Goal: Transaction & Acquisition: Book appointment/travel/reservation

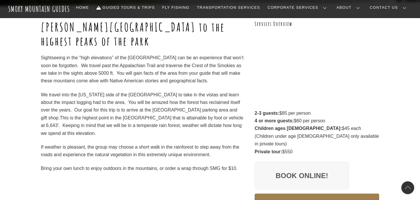
scroll to position [81, 0]
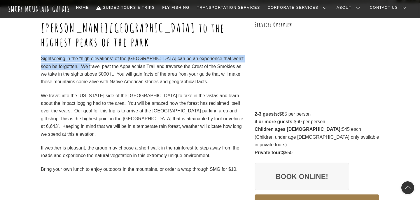
drag, startPoint x: 42, startPoint y: 59, endPoint x: 94, endPoint y: 70, distance: 52.8
click at [94, 70] on p "Sightseeing in the “high elevations” of the Great Smoky Mountains can be an exp…" at bounding box center [142, 70] width 203 height 31
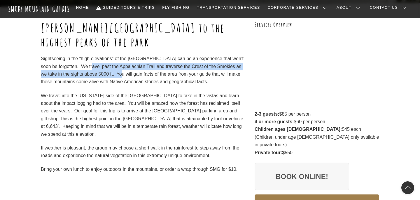
drag, startPoint x: 98, startPoint y: 67, endPoint x: 140, endPoint y: 75, distance: 42.8
click at [140, 75] on p "Sightseeing in the “high elevations” of the Great Smoky Mountains can be an exp…" at bounding box center [142, 70] width 203 height 31
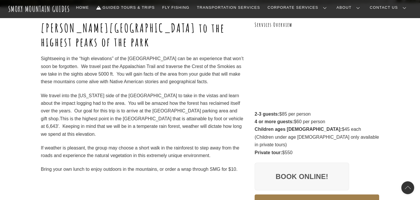
click at [140, 75] on p "Sightseeing in the “high elevations” of the Great Smoky Mountains can be an exp…" at bounding box center [142, 70] width 203 height 31
click at [110, 104] on p "We travel into the North Carolina side of the National Park to take in the vist…" at bounding box center [142, 115] width 203 height 46
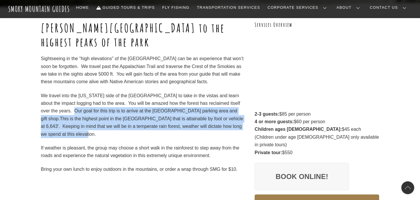
drag, startPoint x: 56, startPoint y: 110, endPoint x: 77, endPoint y: 132, distance: 30.3
click at [77, 132] on p "We travel into the North Carolina side of the National Park to take in the vist…" at bounding box center [142, 115] width 203 height 46
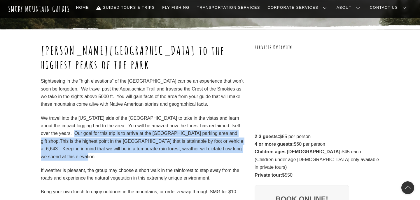
scroll to position [66, 0]
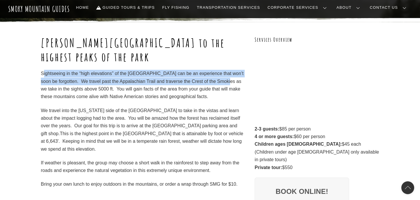
drag, startPoint x: 44, startPoint y: 76, endPoint x: 44, endPoint y: 90, distance: 14.0
click at [44, 90] on p "Sightseeing in the “high elevations” of the Great Smoky Mountains can be an exp…" at bounding box center [142, 85] width 203 height 31
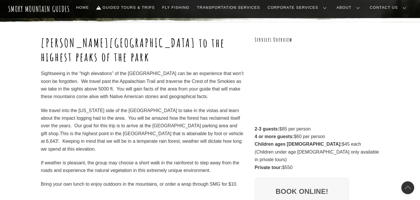
click at [390, 113] on div "Sugarland Valley to the highest peaks of the park Sightseeing in the “high elev…" at bounding box center [210, 135] width 420 height 226
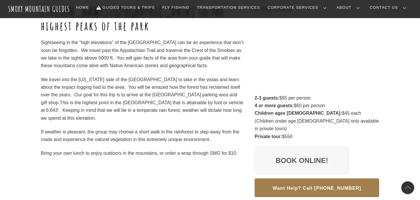
scroll to position [108, 0]
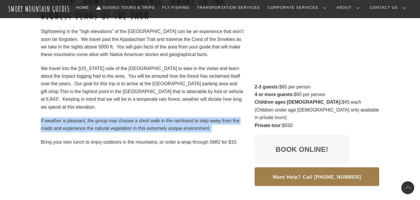
drag, startPoint x: 41, startPoint y: 120, endPoint x: 41, endPoint y: 133, distance: 12.5
click at [41, 133] on div "Sugarland Valley to the highest peaks of the park Sightseeing in the “high elev…" at bounding box center [142, 70] width 203 height 152
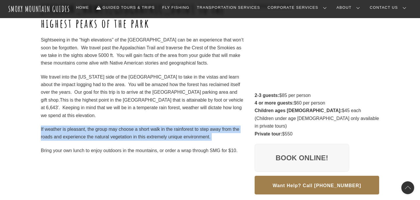
scroll to position [97, 0]
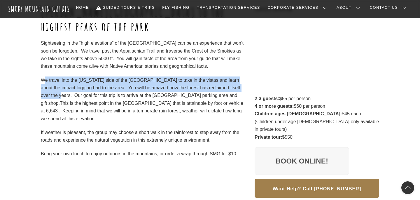
drag, startPoint x: 44, startPoint y: 77, endPoint x: 44, endPoint y: 93, distance: 16.6
click at [44, 93] on p "We travel into the North Carolina side of the National Park to take in the vist…" at bounding box center [142, 99] width 203 height 46
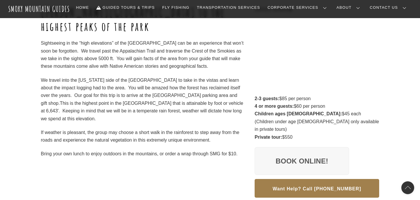
click at [98, 79] on p "We travel into the North Carolina side of the National Park to take in the vist…" at bounding box center [142, 99] width 203 height 46
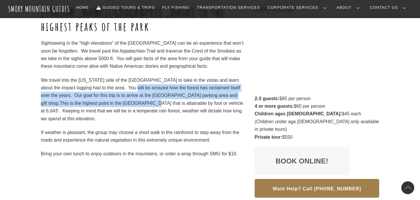
drag, startPoint x: 117, startPoint y: 91, endPoint x: 116, endPoint y: 103, distance: 11.7
click at [116, 103] on p "We travel into the North Carolina side of the National Park to take in the vist…" at bounding box center [142, 99] width 203 height 46
click at [68, 100] on p "We travel into the North Carolina side of the National Park to take in the vist…" at bounding box center [142, 99] width 203 height 46
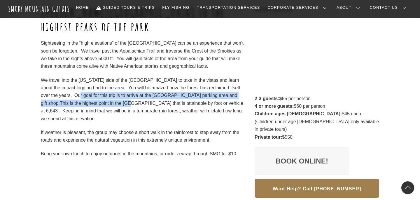
drag, startPoint x: 62, startPoint y: 97, endPoint x: 95, endPoint y: 107, distance: 34.2
click at [96, 107] on p "We travel into the North Carolina side of the National Park to take in the vist…" at bounding box center [142, 99] width 203 height 46
click at [95, 107] on p "We travel into the North Carolina side of the National Park to take in the vist…" at bounding box center [142, 99] width 203 height 46
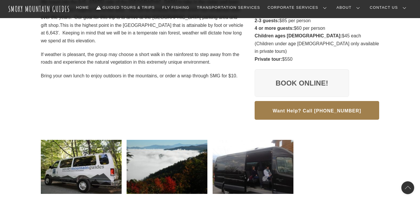
scroll to position [175, 0]
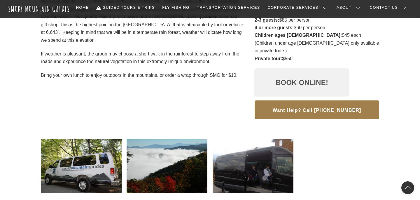
click at [290, 73] on link "Book Online!" at bounding box center [302, 83] width 94 height 28
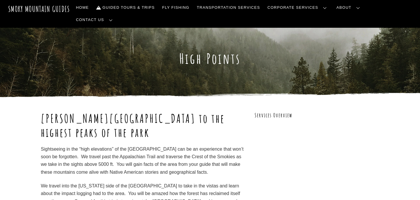
scroll to position [0, 0]
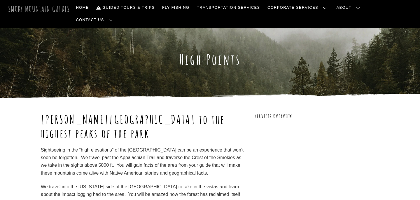
click at [48, 13] on span "Smoky Mountain Guides" at bounding box center [39, 9] width 62 height 10
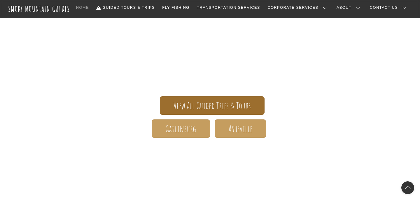
scroll to position [87, 0]
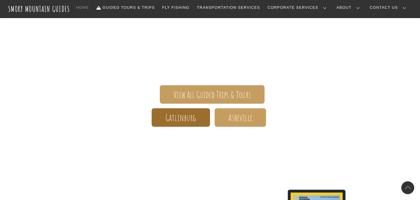
click at [196, 121] on span "Gatlinburg" at bounding box center [180, 118] width 31 height 6
click at [186, 118] on span "Gatlinburg" at bounding box center [180, 118] width 31 height 6
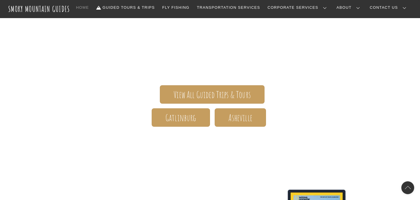
scroll to position [106, 0]
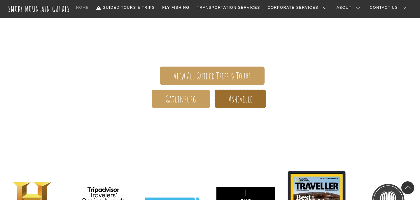
click at [236, 98] on span "Asheville" at bounding box center [240, 99] width 24 height 6
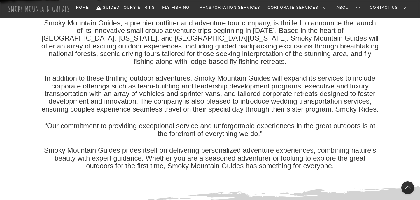
scroll to position [131, 0]
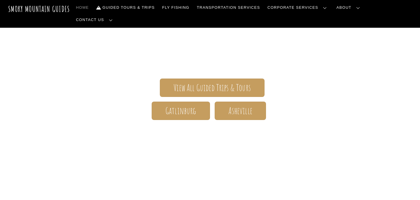
scroll to position [106, 0]
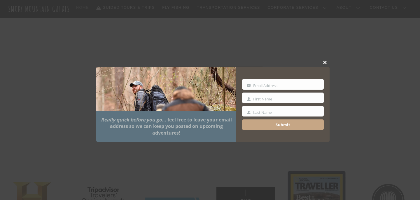
click at [324, 64] on span at bounding box center [325, 62] width 9 height 3
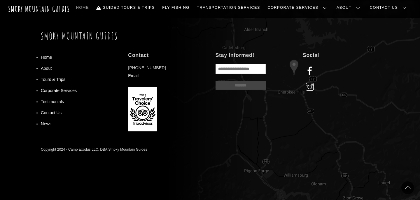
scroll to position [752, 0]
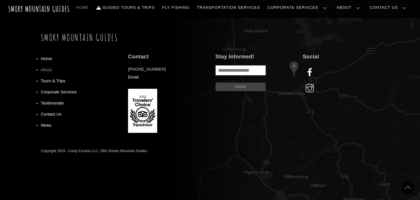
click at [50, 70] on link "About" at bounding box center [46, 69] width 11 height 5
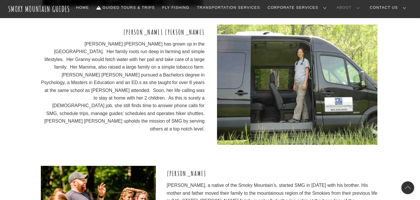
scroll to position [917, 0]
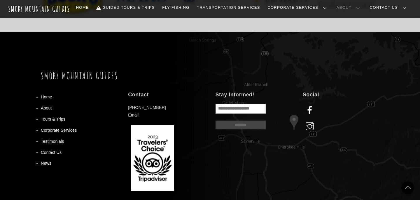
scroll to position [2105, 0]
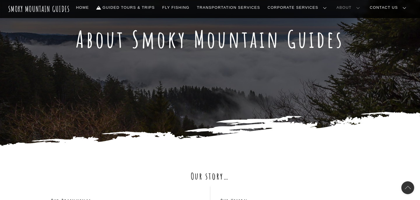
scroll to position [204, 0]
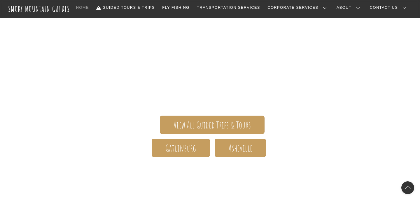
scroll to position [56, 0]
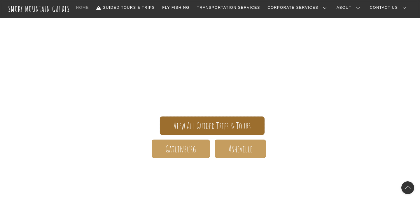
click at [201, 123] on span "View All Guided Trips & Tours" at bounding box center [211, 126] width 77 height 6
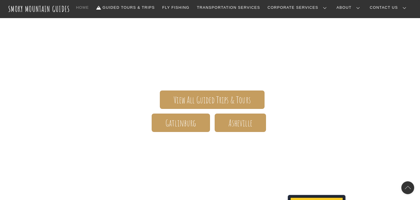
scroll to position [113, 0]
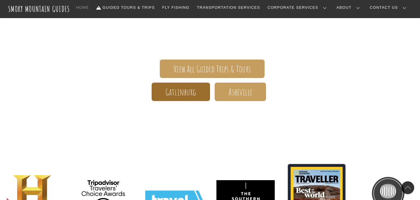
click at [193, 91] on span "Gatlinburg" at bounding box center [180, 92] width 31 height 6
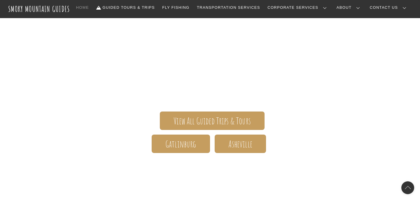
scroll to position [94, 0]
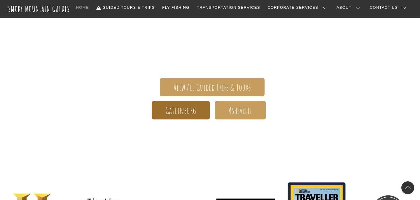
click at [181, 109] on span "Gatlinburg" at bounding box center [180, 110] width 31 height 6
